Goal: Task Accomplishment & Management: Manage account settings

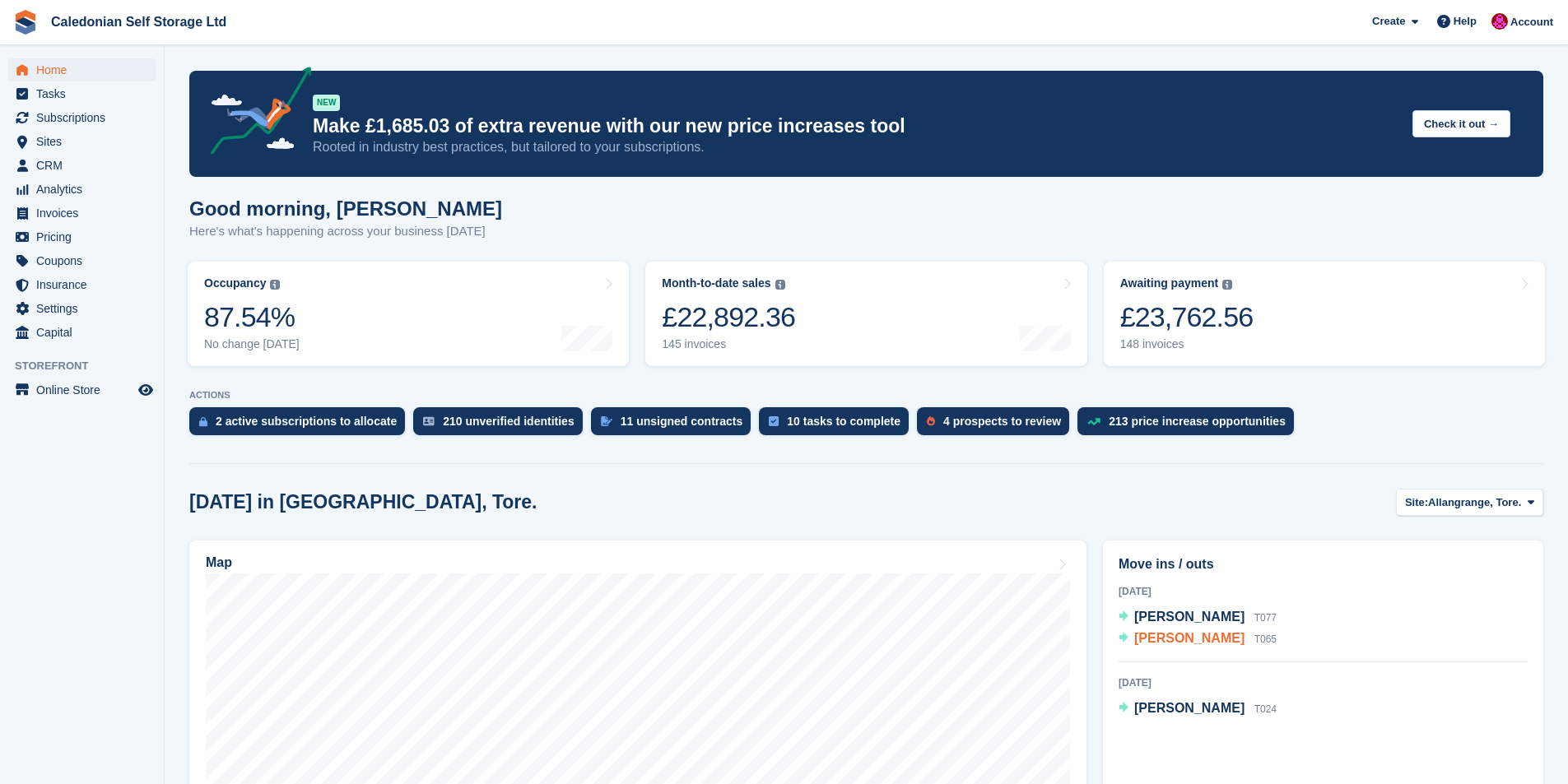
click at [1182, 642] on span "jean MacCallum" at bounding box center [1189, 638] width 110 height 14
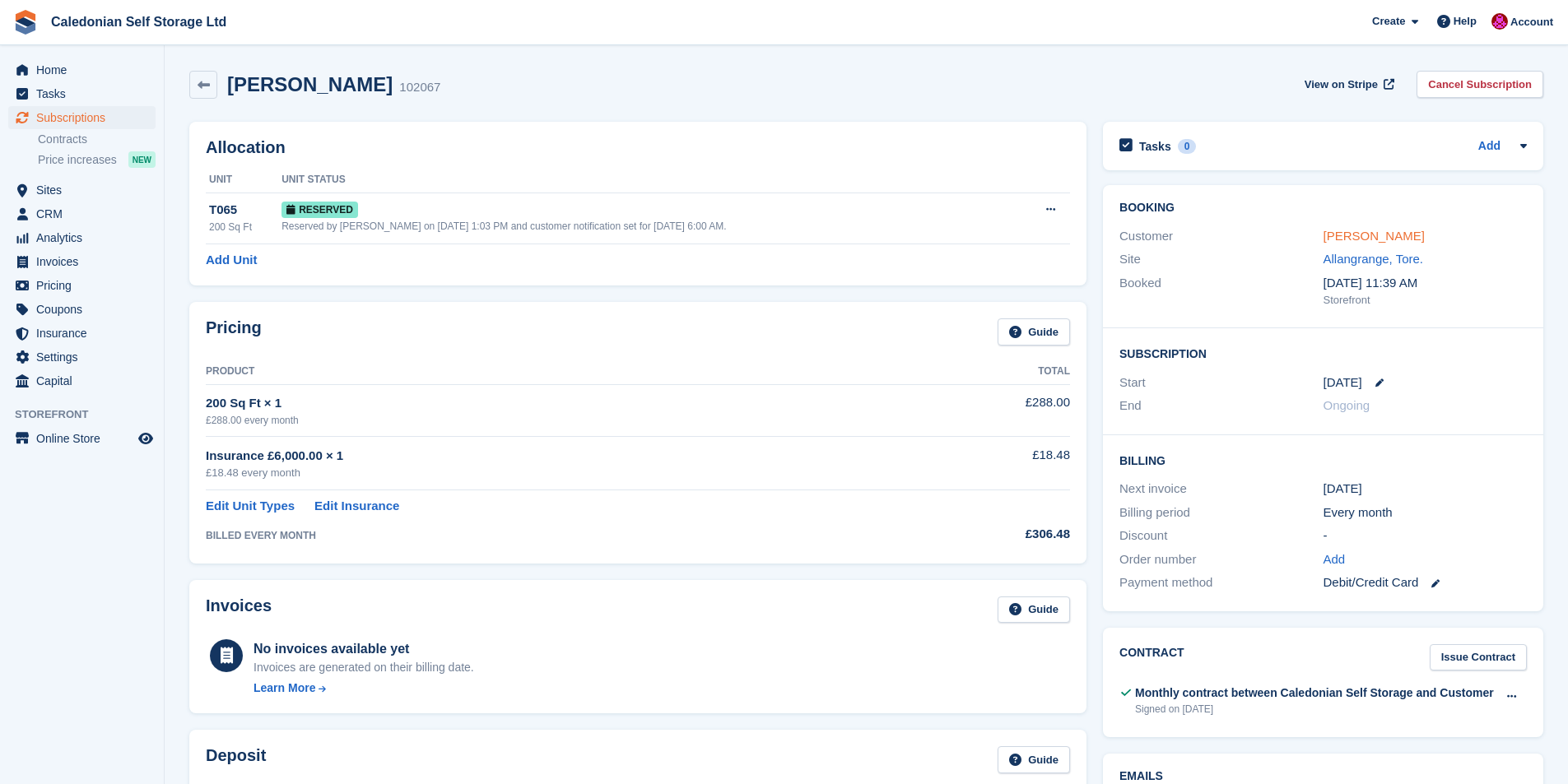
click at [1362, 233] on link "jean MacCallum" at bounding box center [1373, 235] width 101 height 14
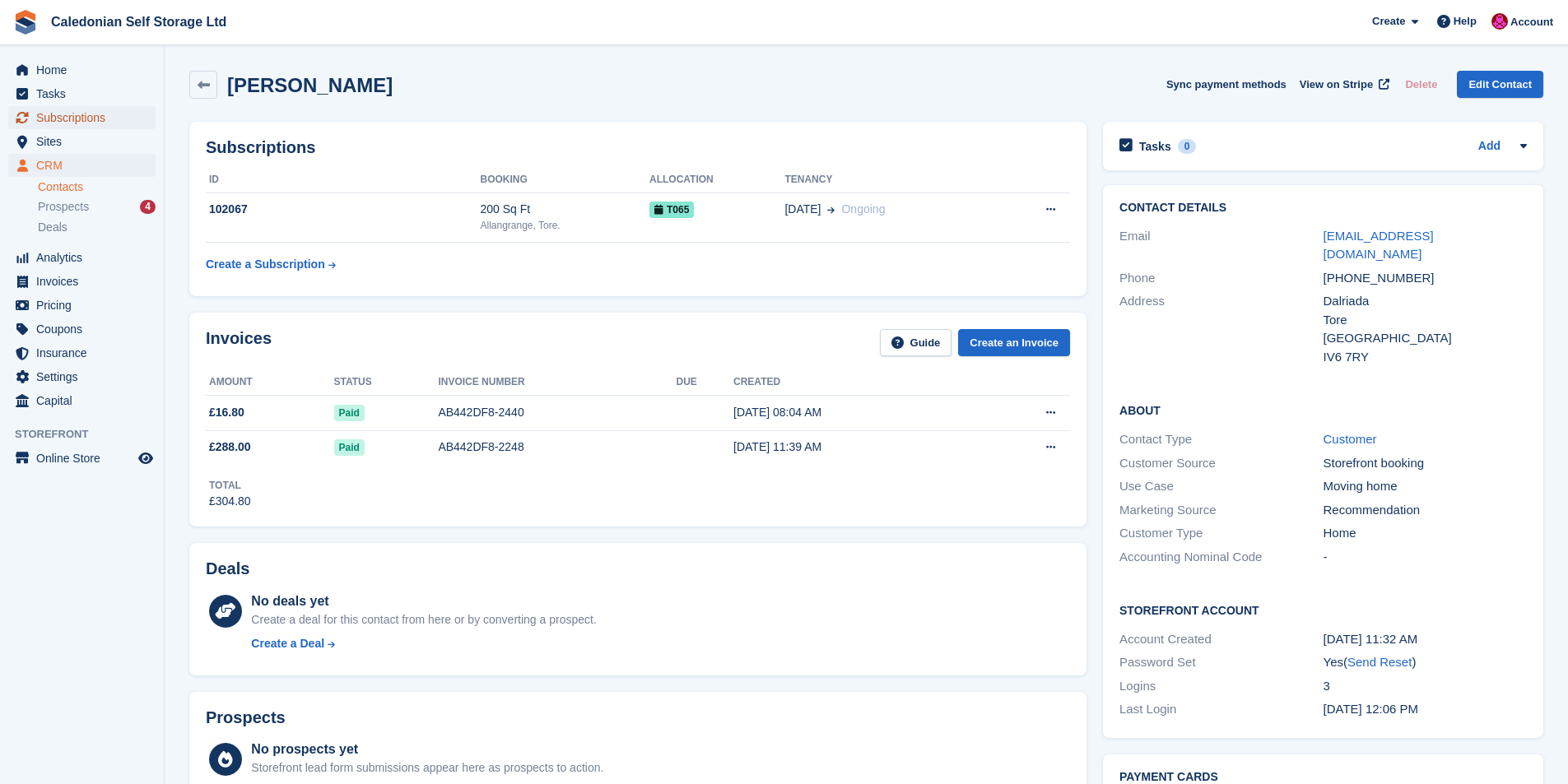
click at [59, 120] on span "Subscriptions" at bounding box center [86, 118] width 98 height 23
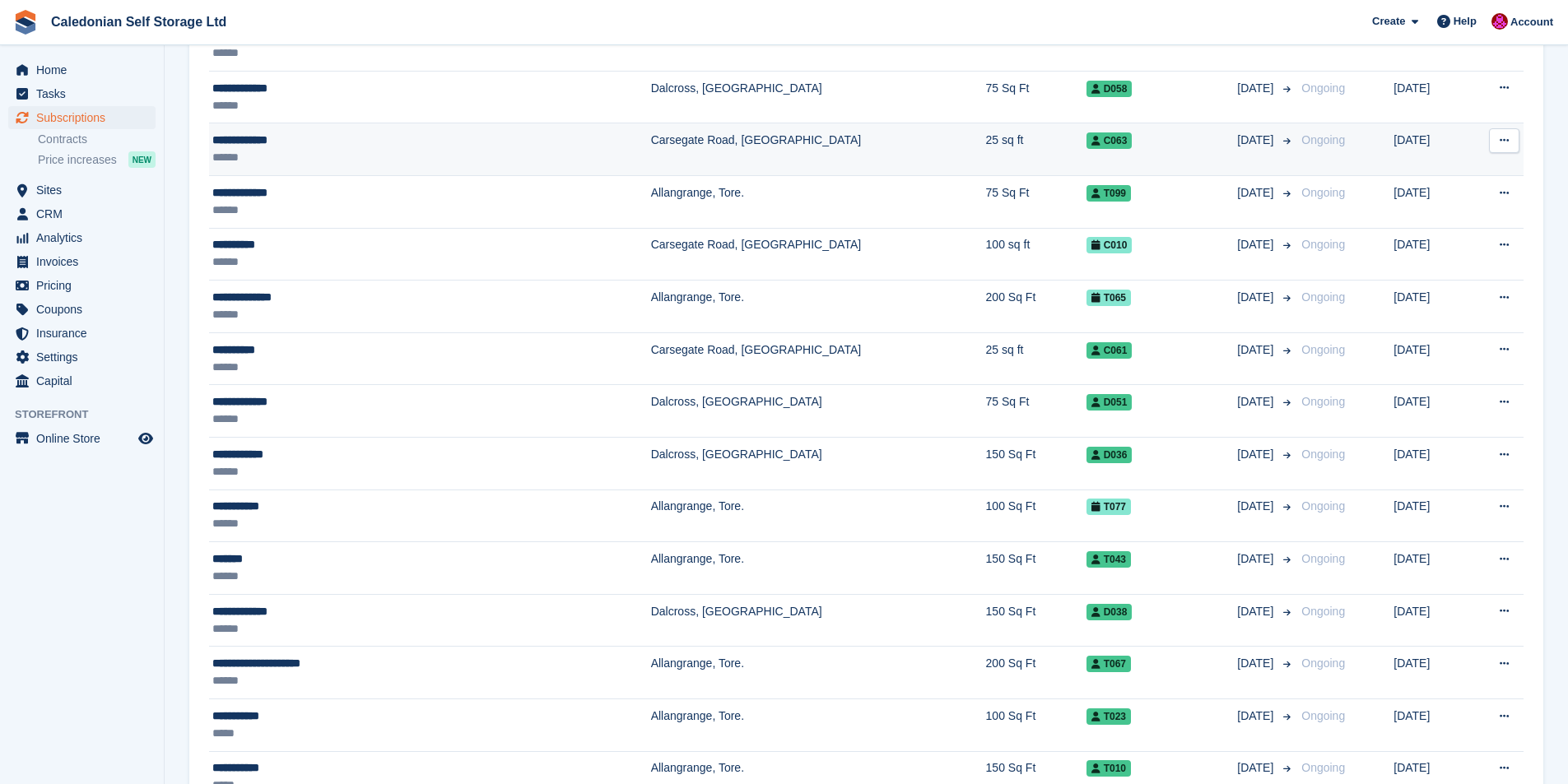
scroll to position [411, 0]
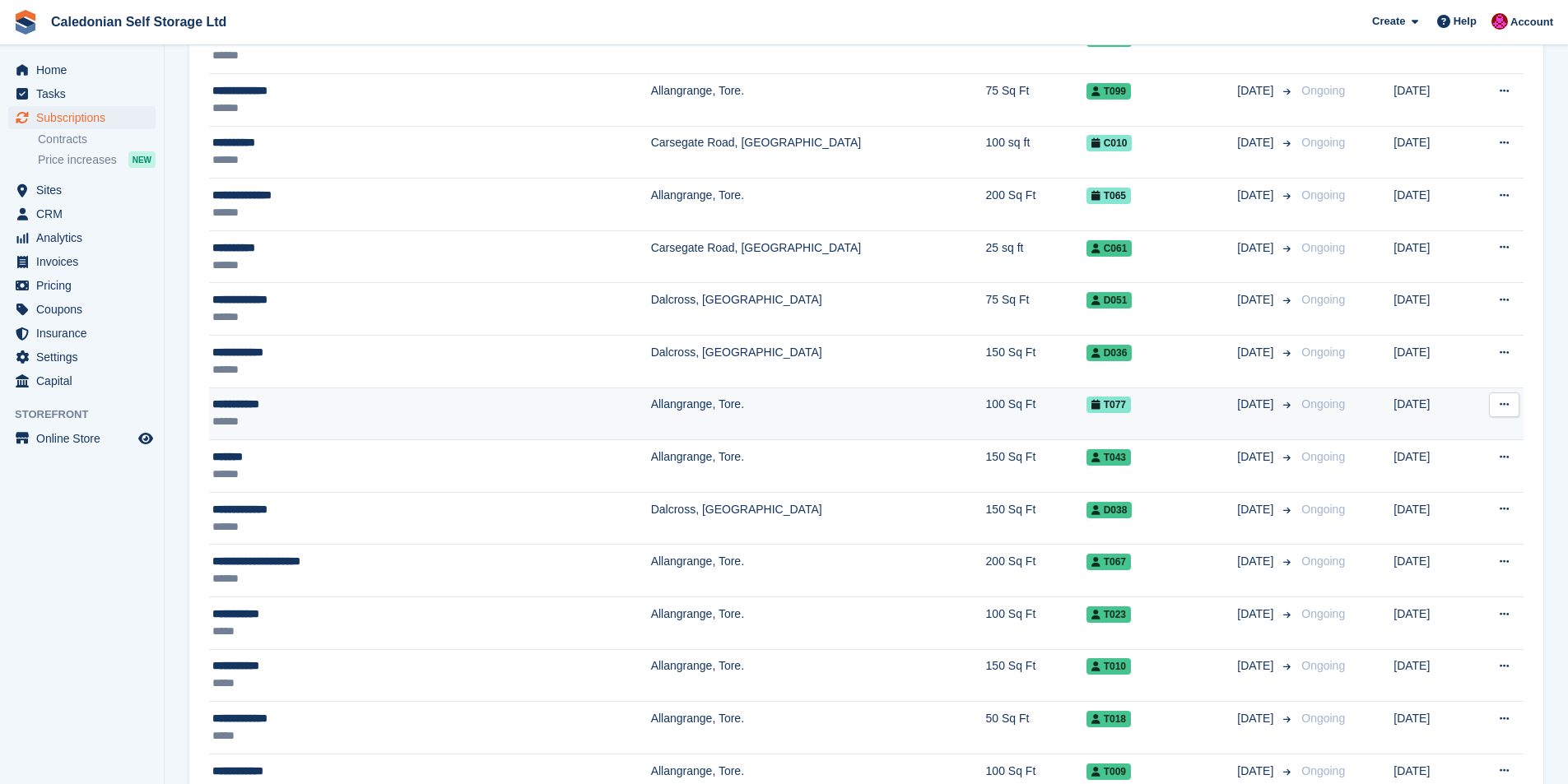
click at [252, 409] on div "**********" at bounding box center [349, 405] width 274 height 17
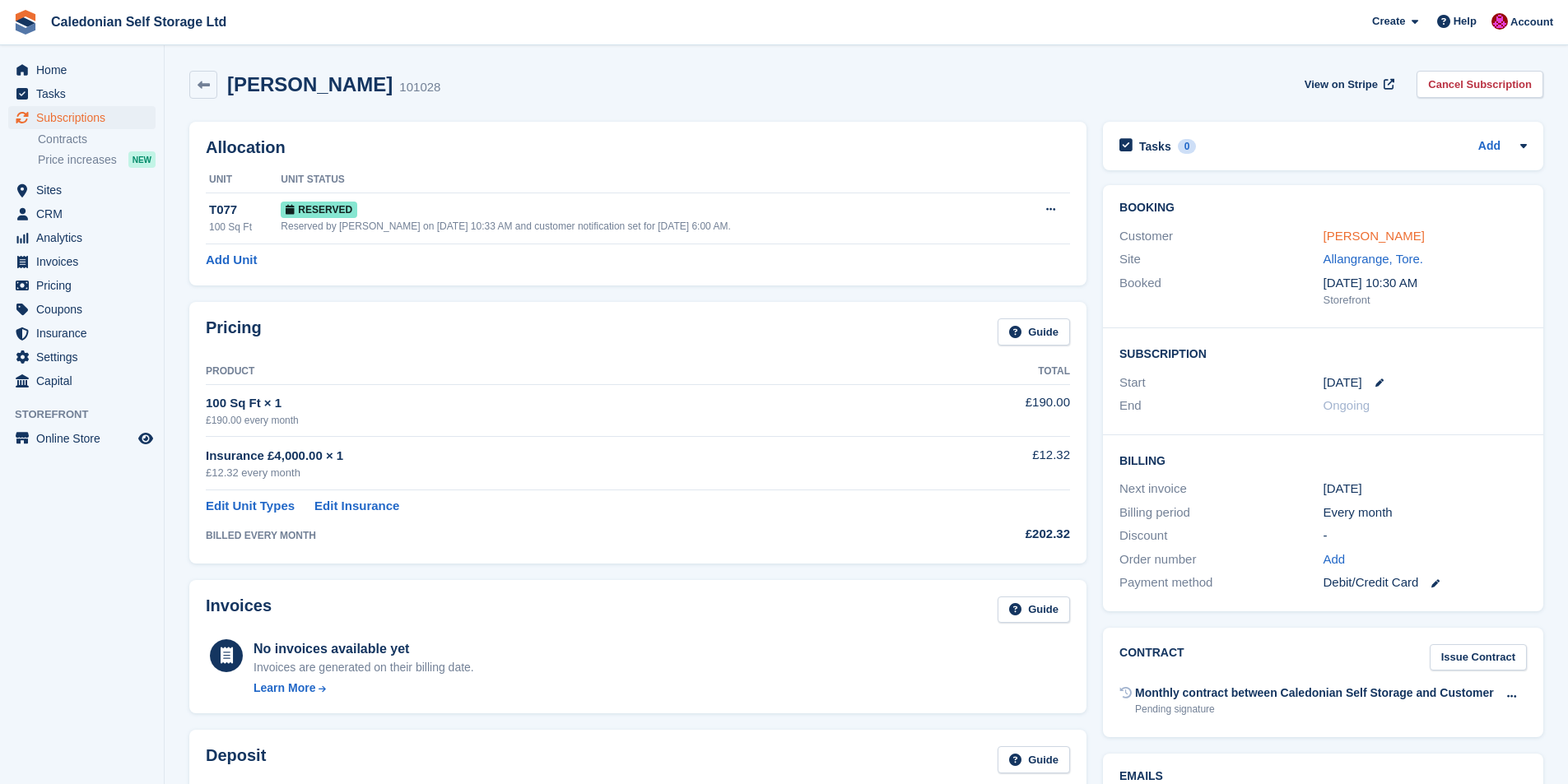
click at [1347, 230] on link "Clare Penny" at bounding box center [1373, 235] width 101 height 14
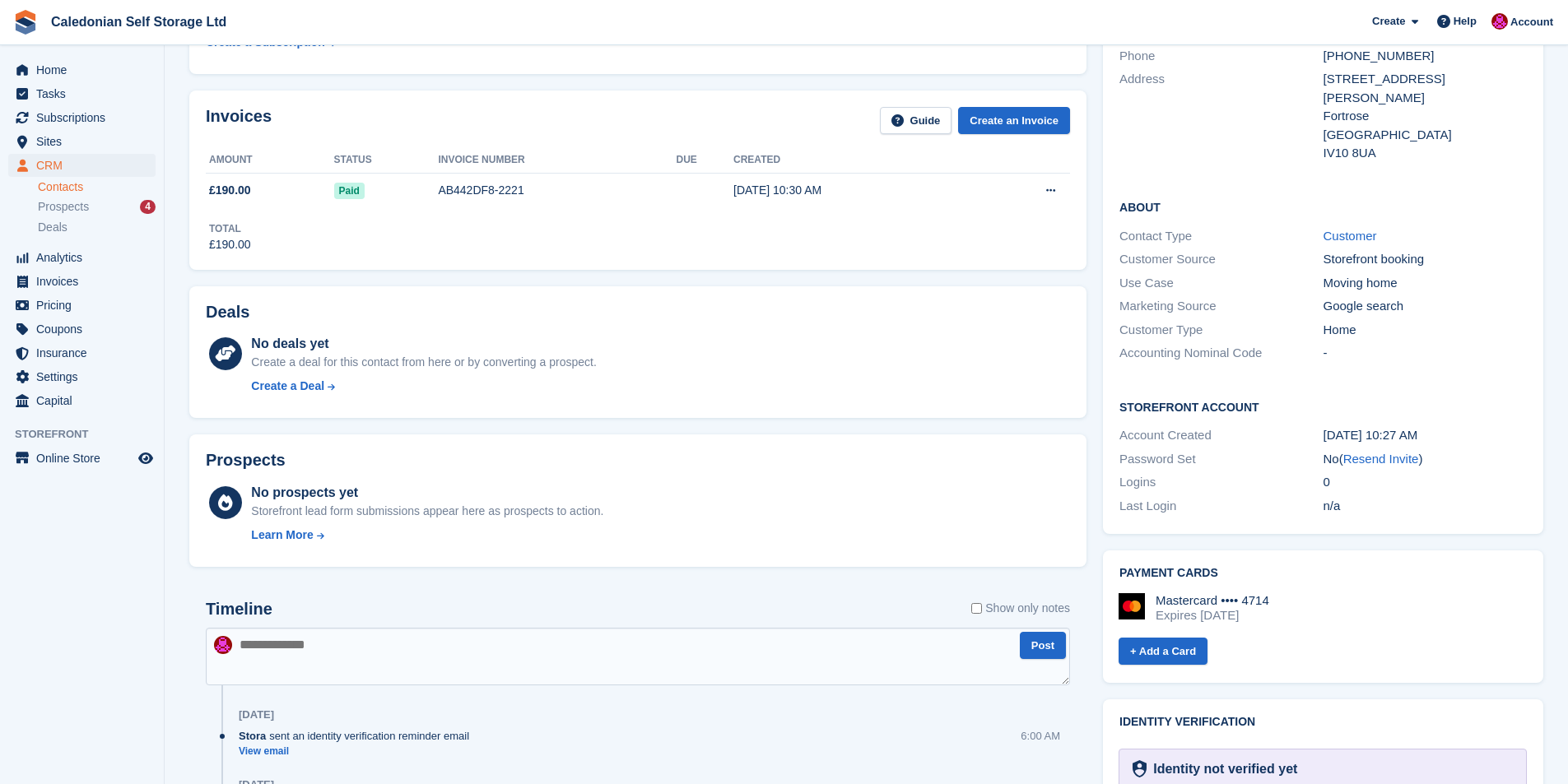
scroll to position [329, 0]
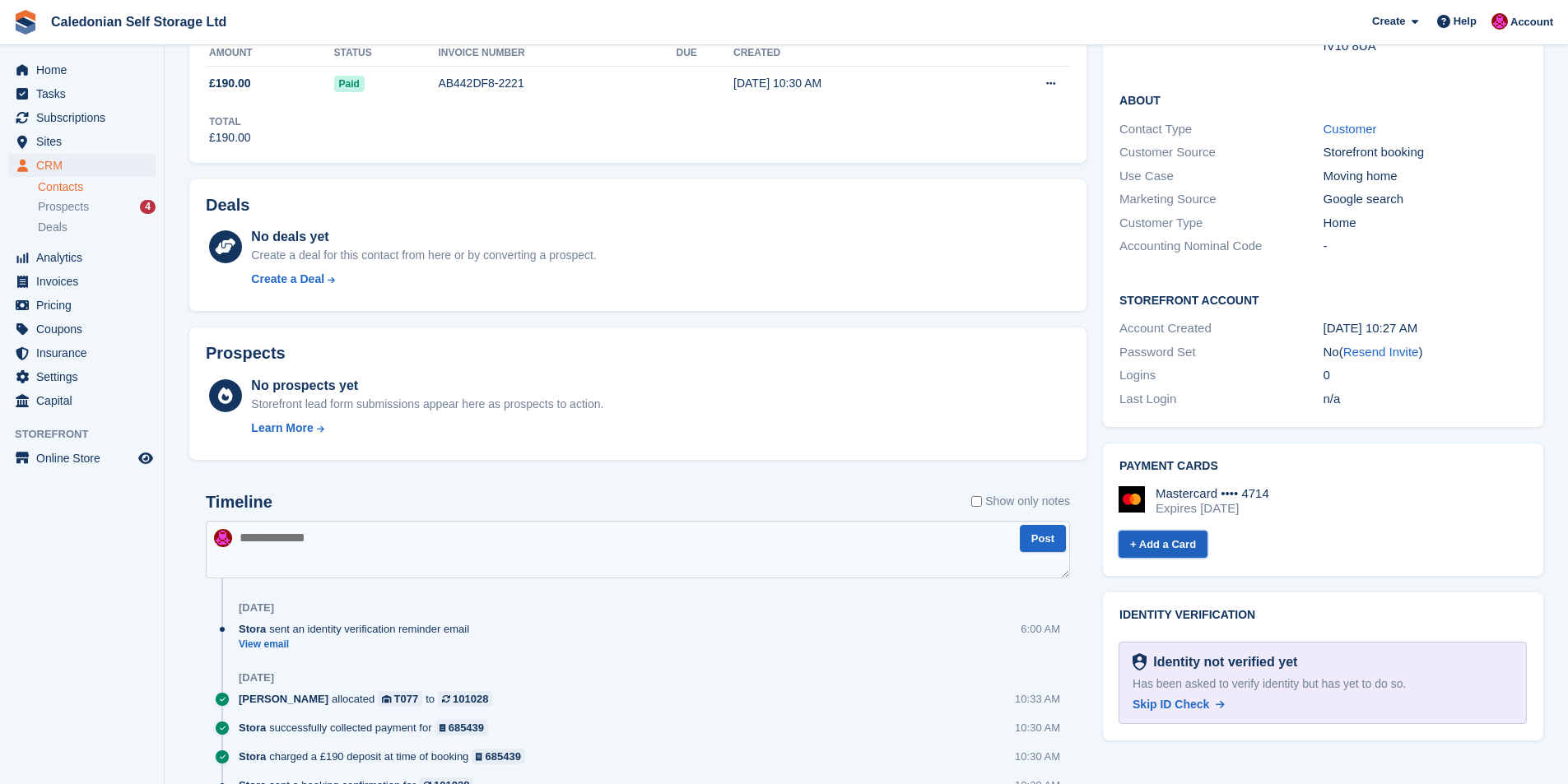
click at [1184, 531] on link "+ Add a Card" at bounding box center [1163, 544] width 89 height 27
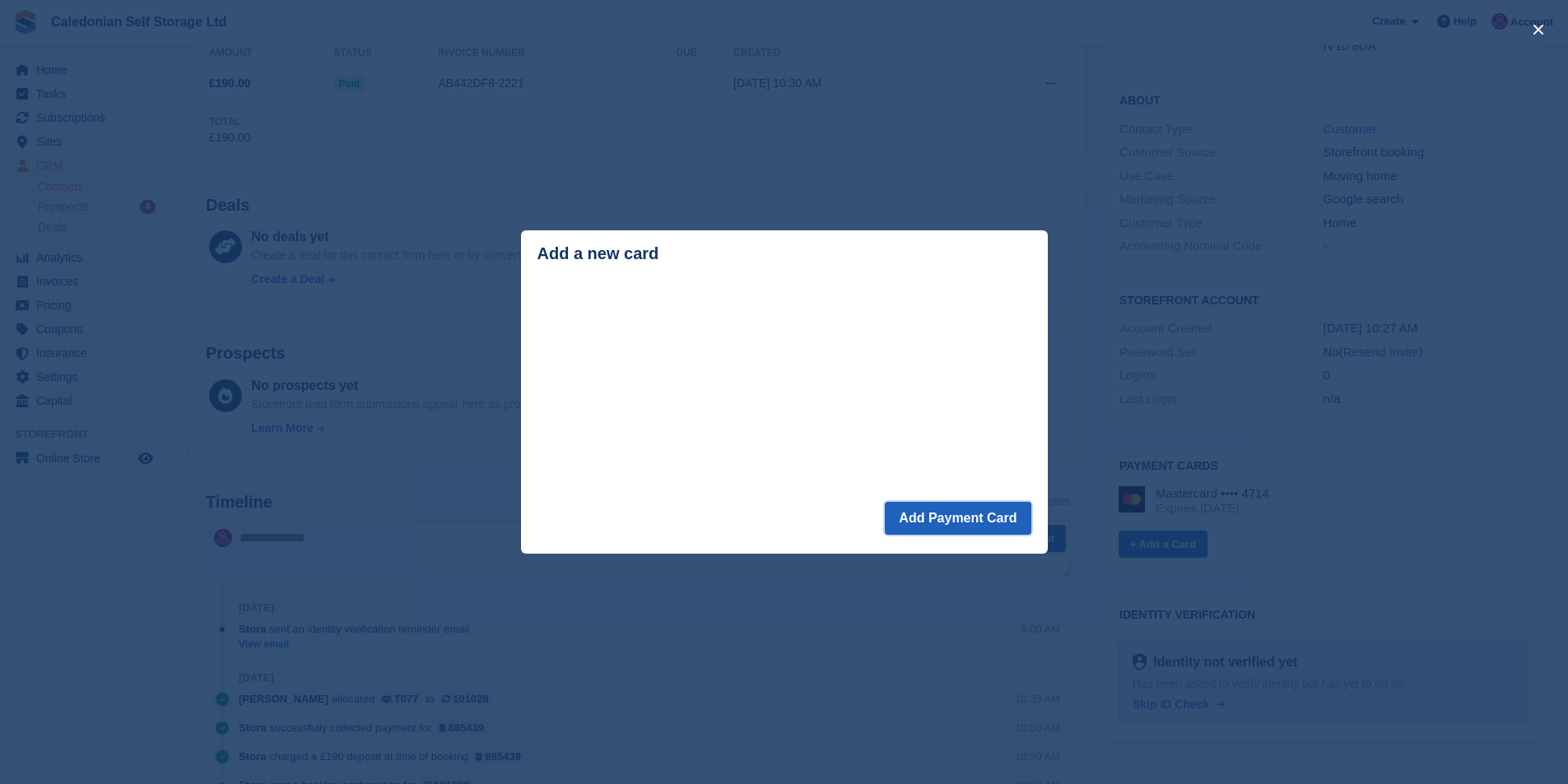
click at [940, 520] on button "Add Payment Card" at bounding box center [957, 518] width 146 height 33
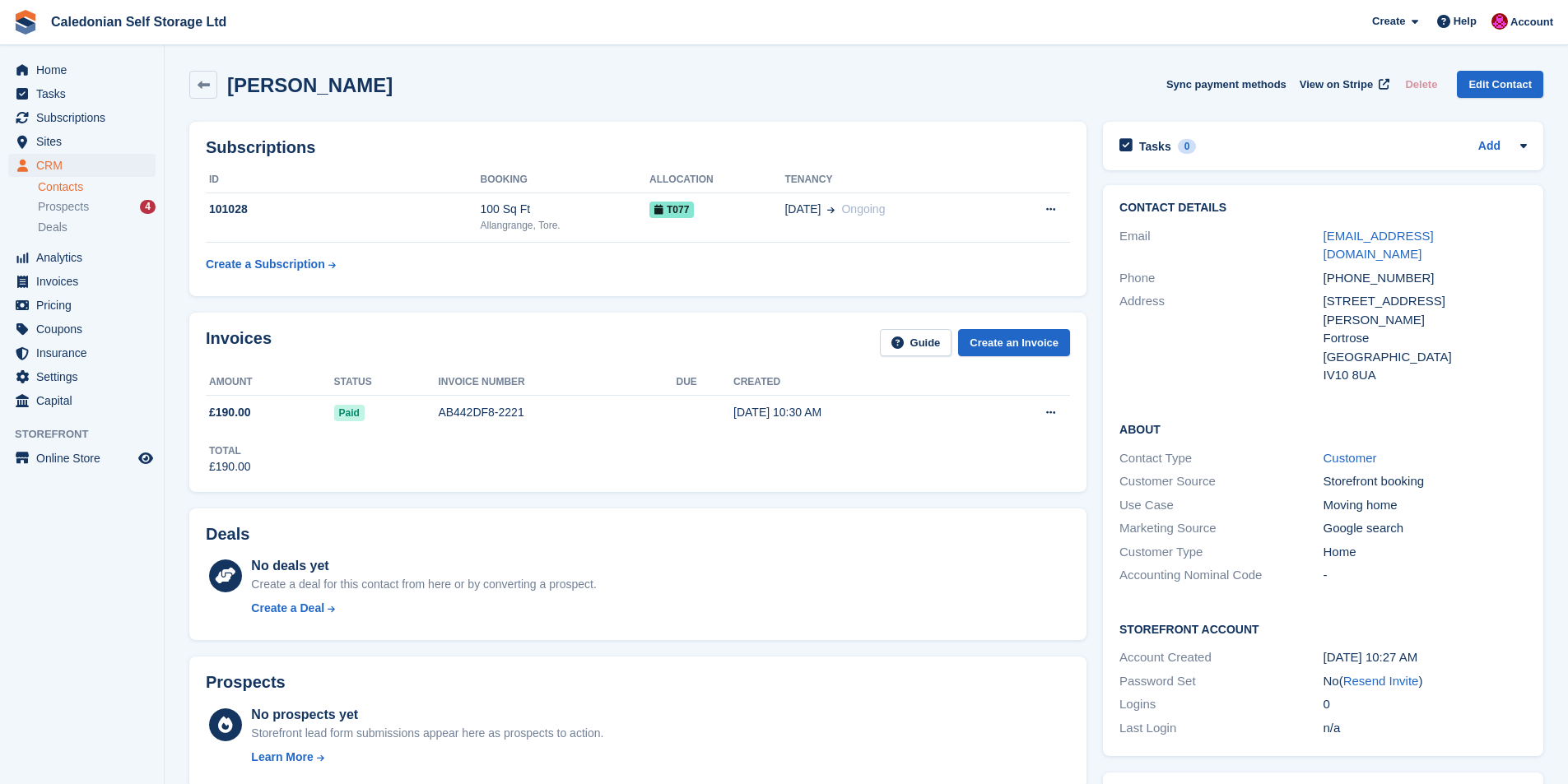
scroll to position [324, 0]
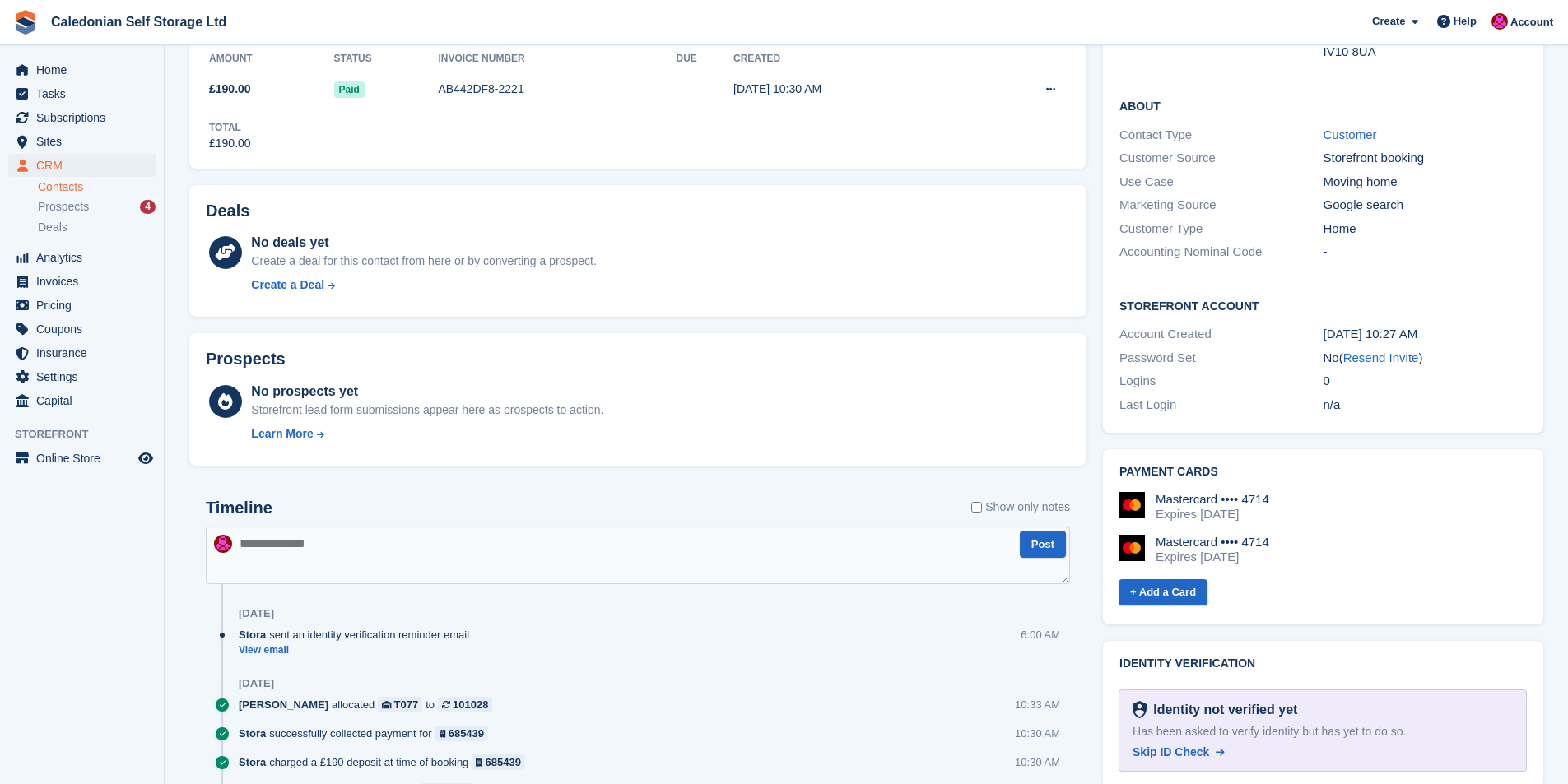
click at [1215, 507] on div "Expires [DATE]" at bounding box center [1212, 513] width 114 height 14
click at [1137, 492] on img at bounding box center [1131, 505] width 26 height 26
click at [1261, 492] on div "Mastercard •••• 4714" at bounding box center [1212, 499] width 114 height 14
click at [95, 112] on span "Subscriptions" at bounding box center [86, 118] width 98 height 23
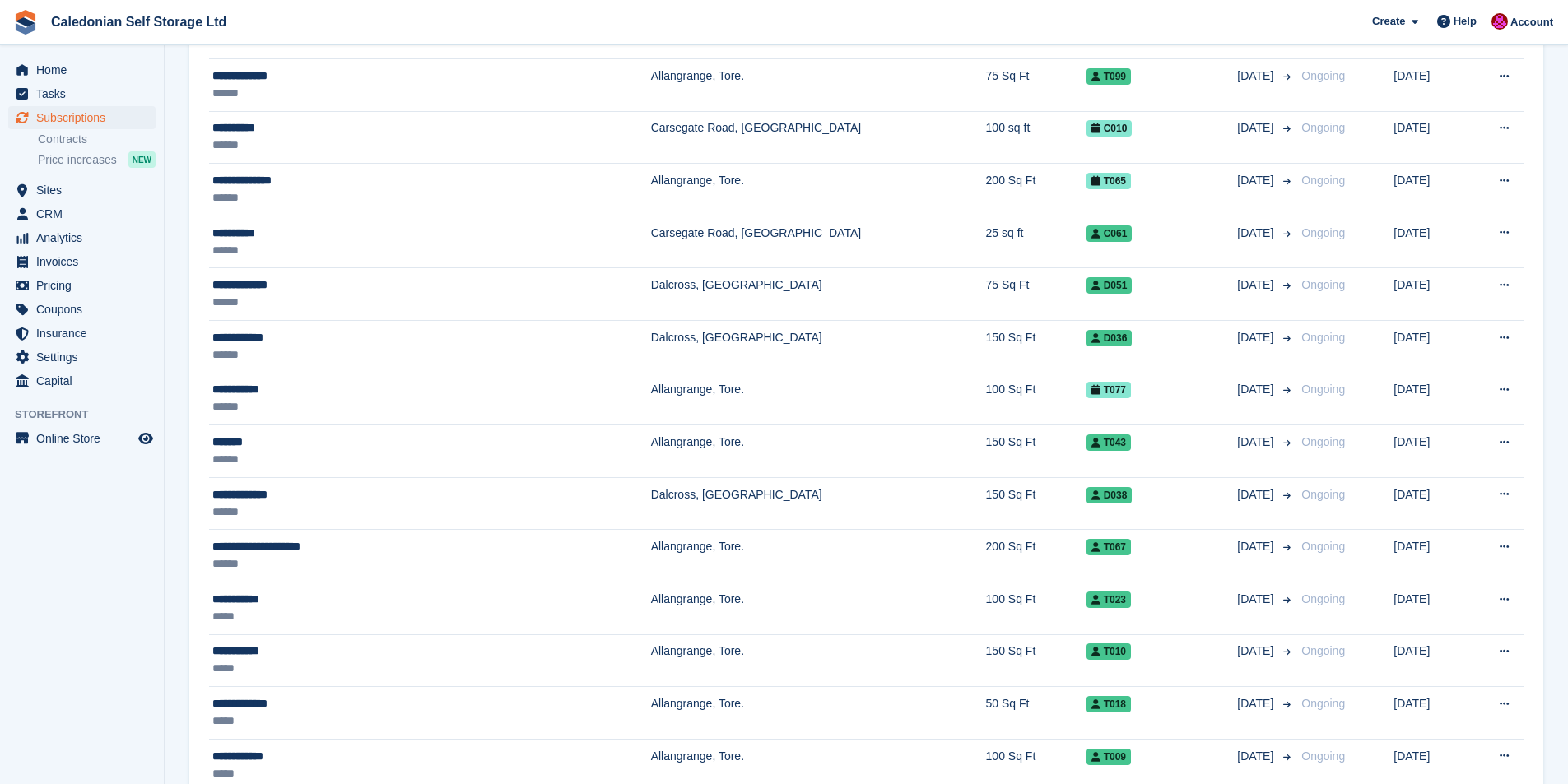
scroll to position [576, 0]
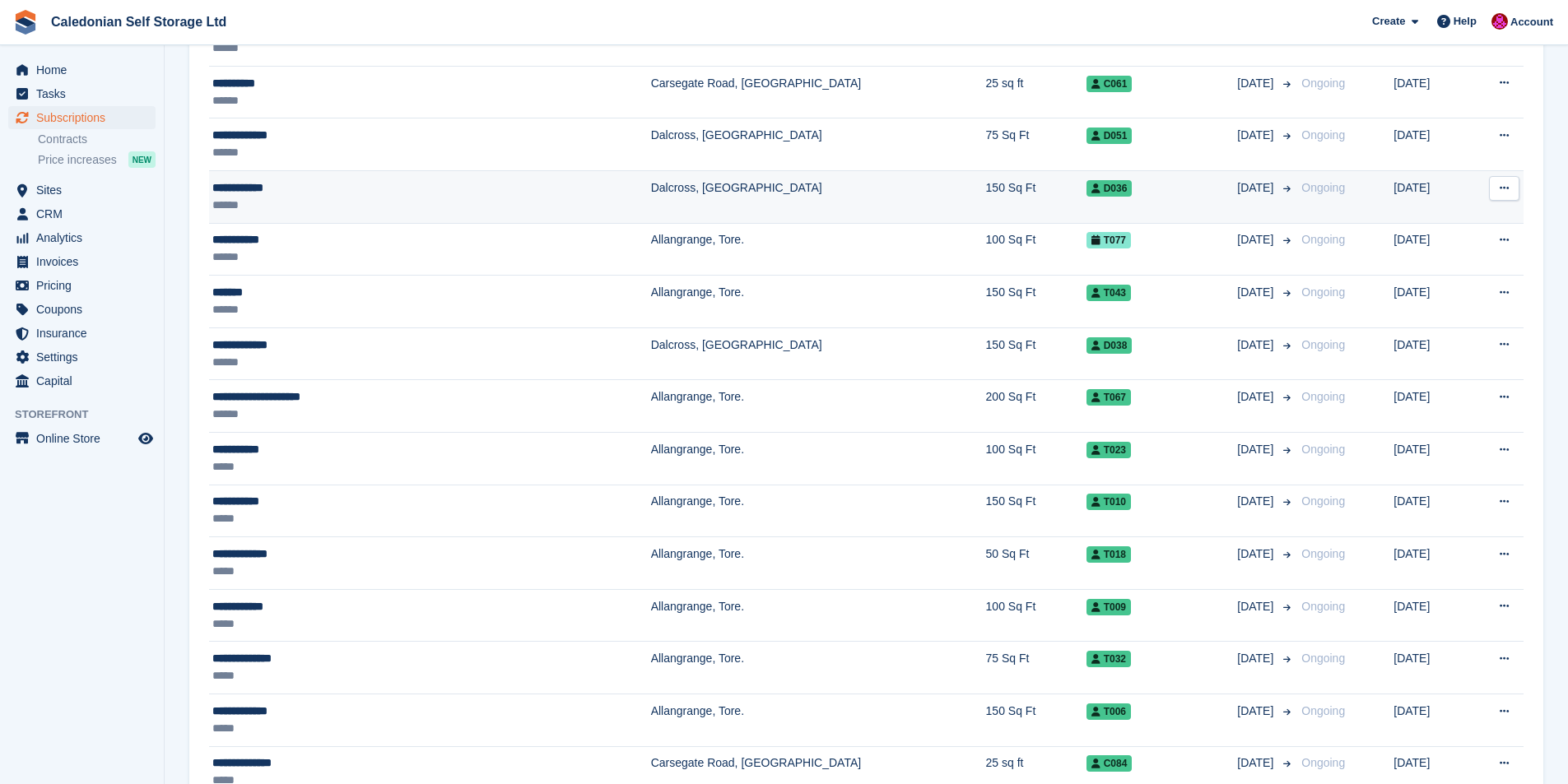
click at [231, 185] on div "**********" at bounding box center [349, 188] width 274 height 17
